Goal: Task Accomplishment & Management: Use online tool/utility

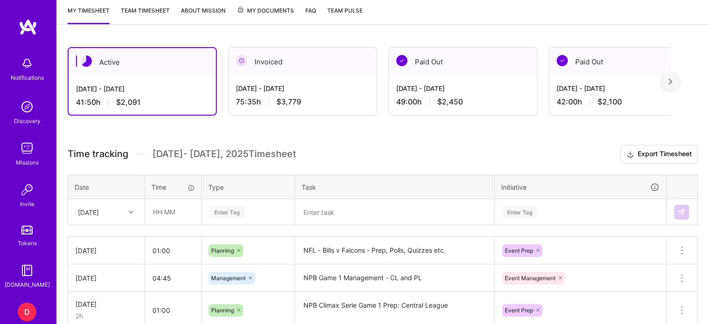
scroll to position [173, 0]
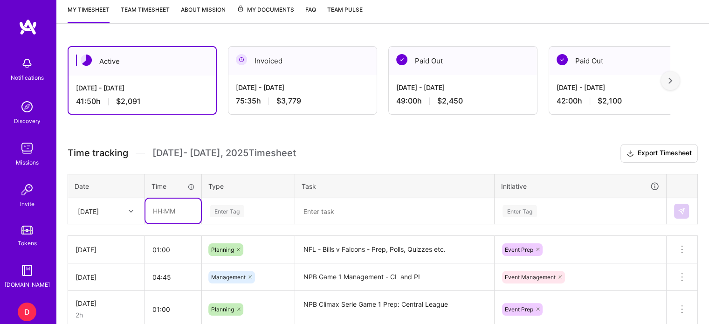
click at [153, 213] on input "text" at bounding box center [172, 211] width 55 height 25
type input "05:00"
click at [230, 208] on div "Enter Tag" at bounding box center [248, 211] width 92 height 24
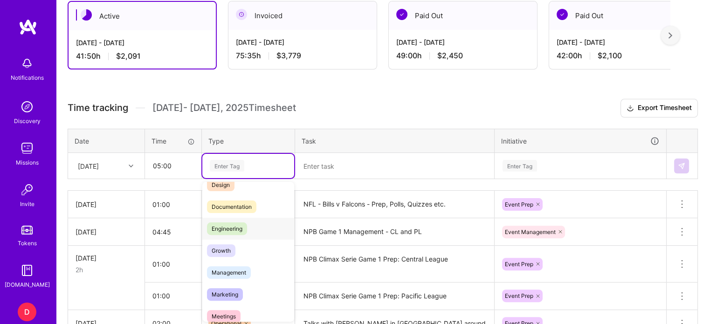
scroll to position [37, 0]
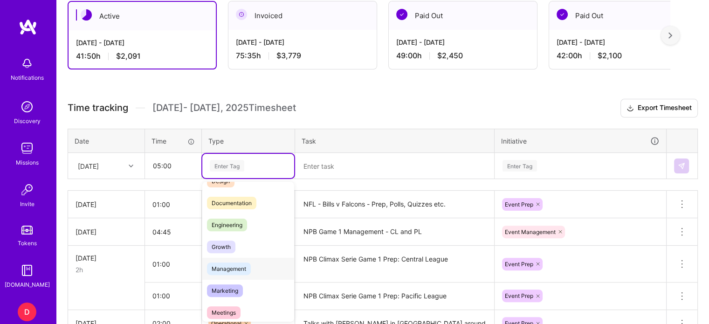
click at [230, 269] on span "Management" at bounding box center [229, 269] width 44 height 13
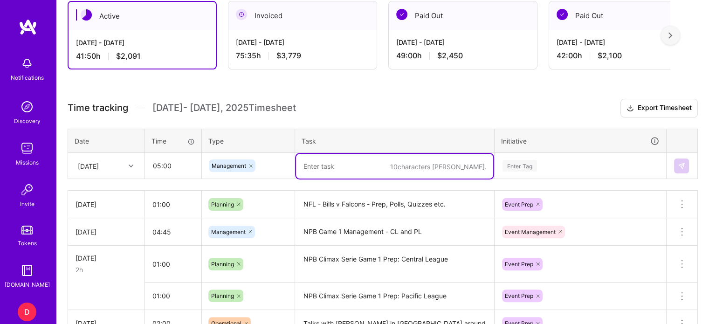
click at [345, 162] on textarea at bounding box center [394, 166] width 197 height 25
type textarea "Bills v Falcons - Game Management"
click at [523, 166] on div "Enter Tag" at bounding box center [580, 166] width 171 height 24
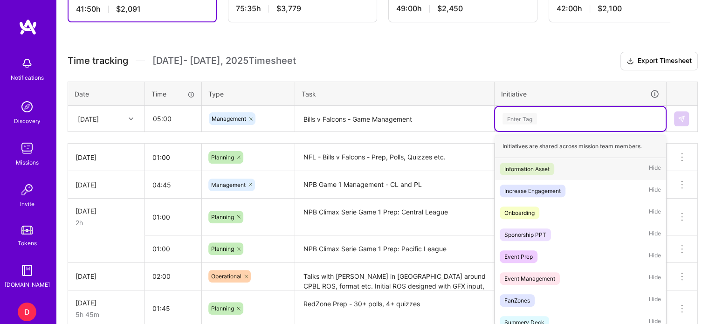
scroll to position [269, 0]
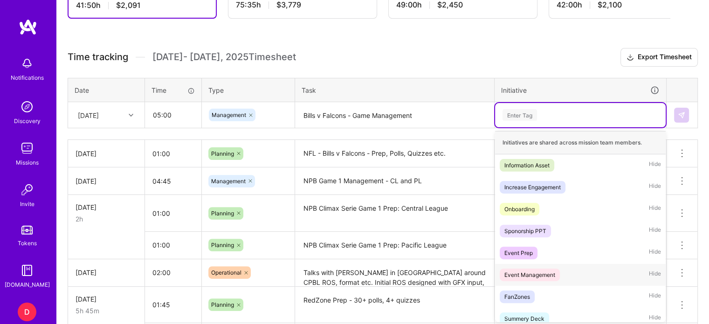
click at [523, 272] on div "Event Management" at bounding box center [530, 275] width 51 height 10
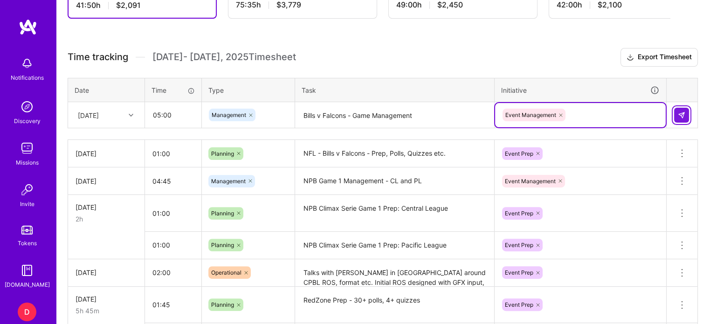
click at [686, 113] on button at bounding box center [681, 115] width 15 height 15
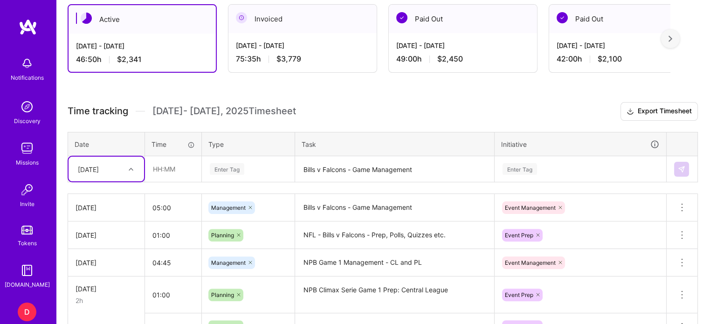
scroll to position [217, 0]
